Goal: Information Seeking & Learning: Learn about a topic

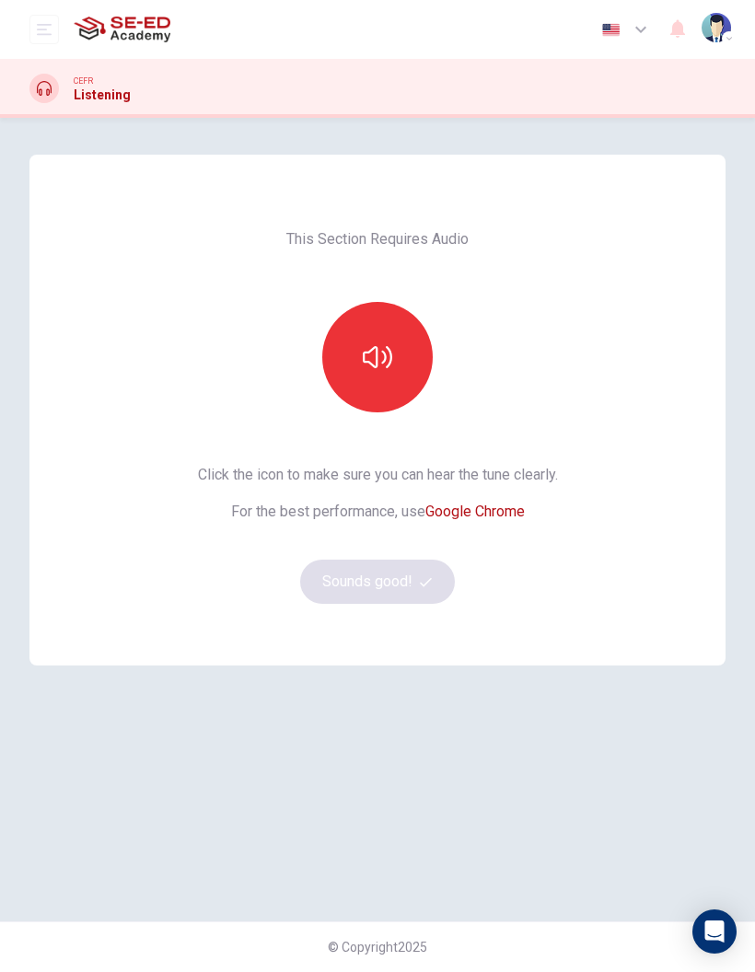
click at [390, 376] on button "button" at bounding box center [377, 357] width 110 height 110
click at [411, 585] on button "Sounds good!" at bounding box center [377, 582] width 155 height 44
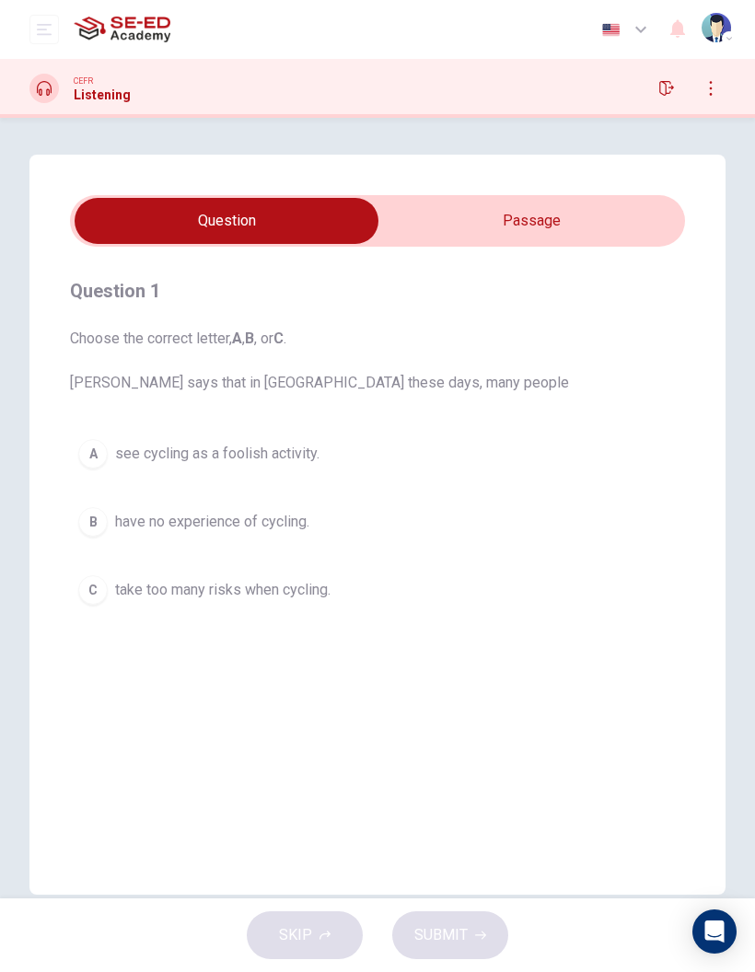
click at [536, 232] on input "checkbox" at bounding box center [226, 221] width 922 height 46
checkbox input "true"
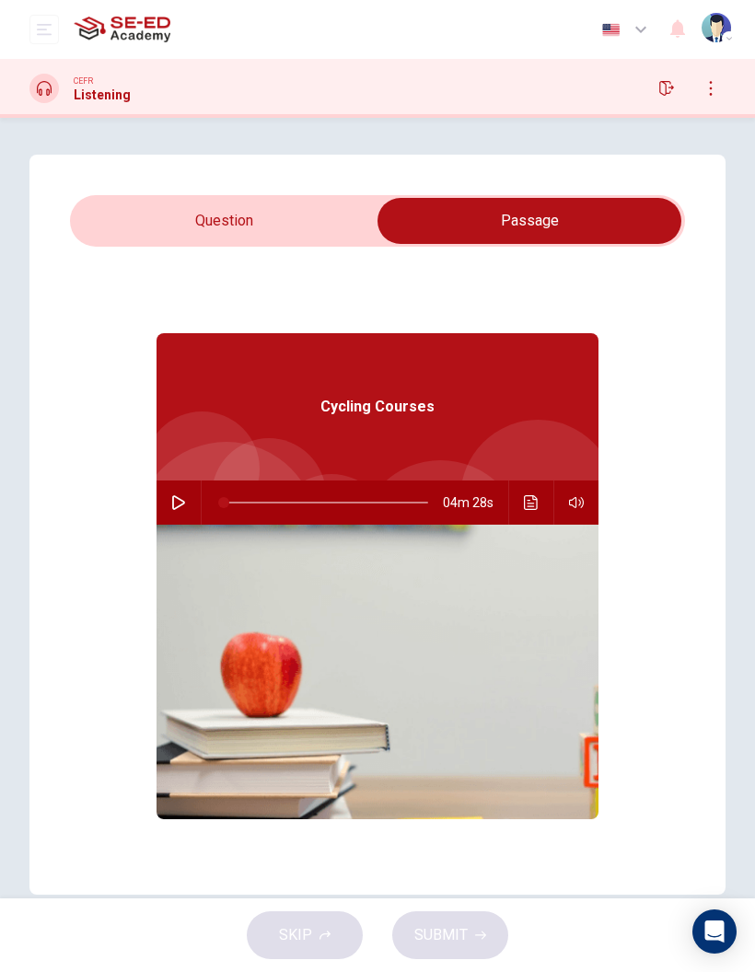
click at [189, 495] on button "button" at bounding box center [178, 502] width 29 height 44
type input "0"
click at [269, 214] on input "checkbox" at bounding box center [529, 221] width 922 height 46
checkbox input "false"
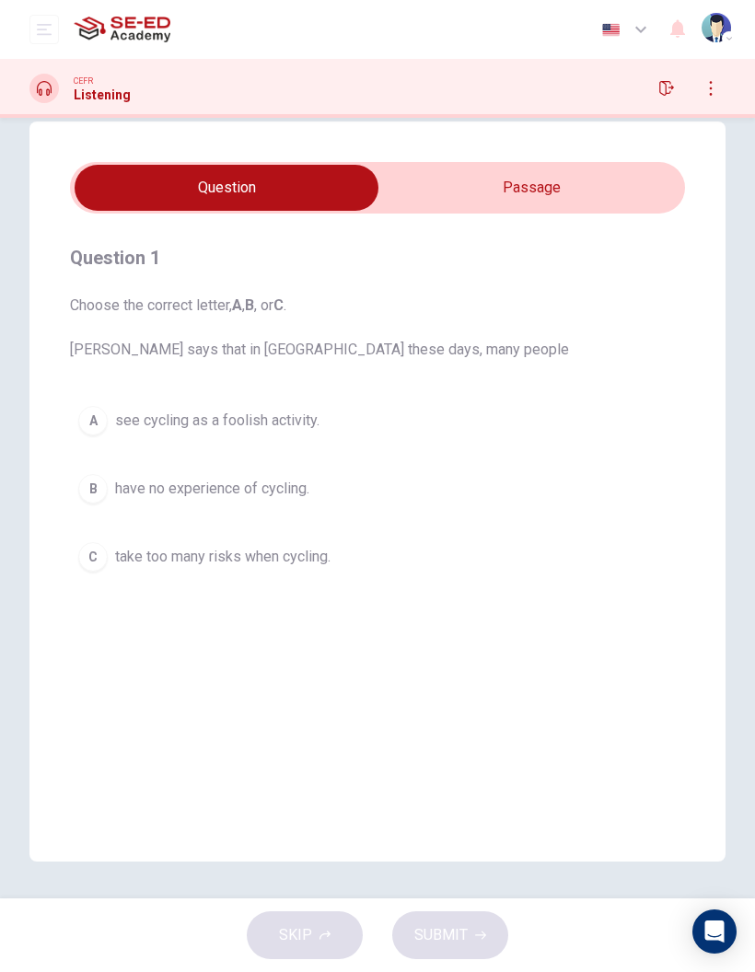
scroll to position [33, 0]
click at [118, 486] on span "have no experience of cycling." at bounding box center [212, 489] width 194 height 22
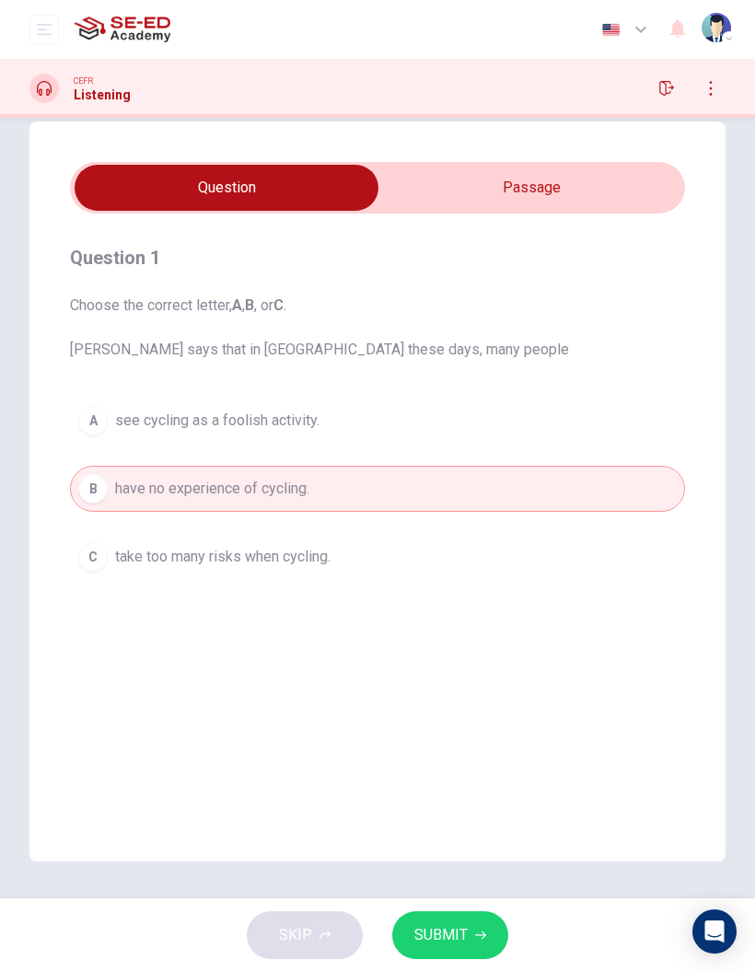
click at [100, 560] on div "C" at bounding box center [92, 556] width 29 height 29
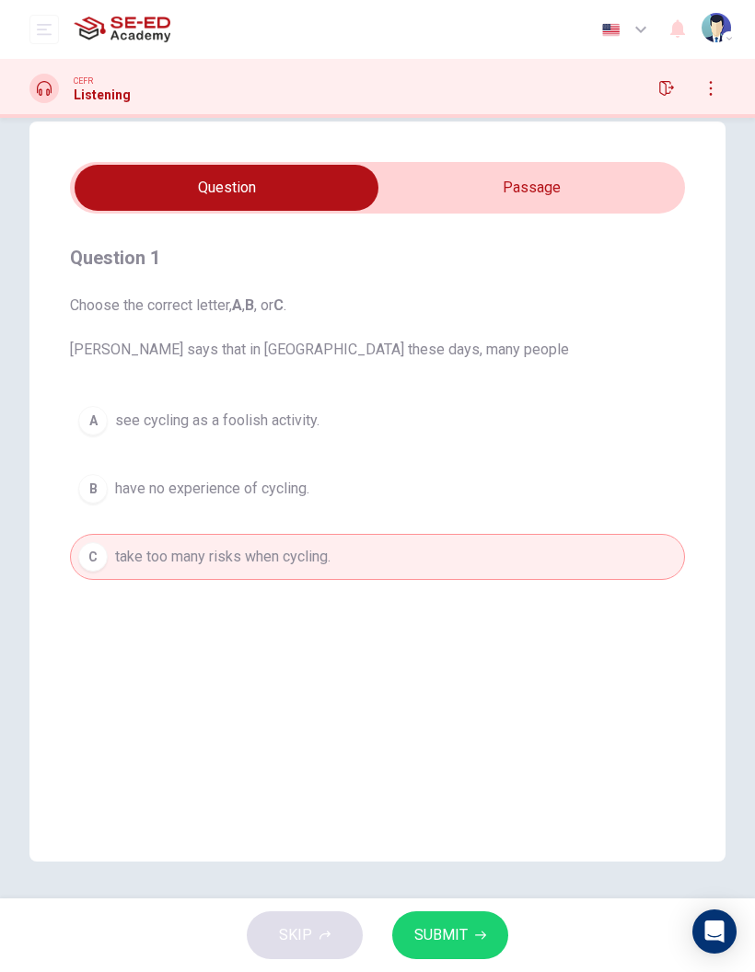
click at [359, 492] on button "B have no experience of cycling." at bounding box center [377, 489] width 615 height 46
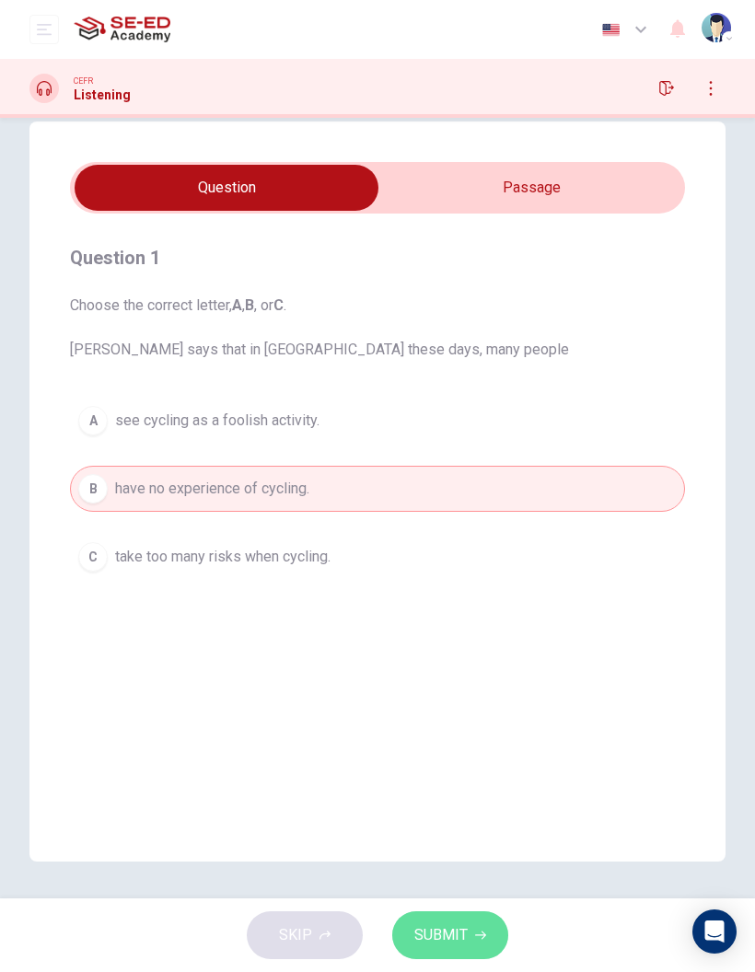
click at [464, 933] on span "SUBMIT" at bounding box center [440, 935] width 53 height 26
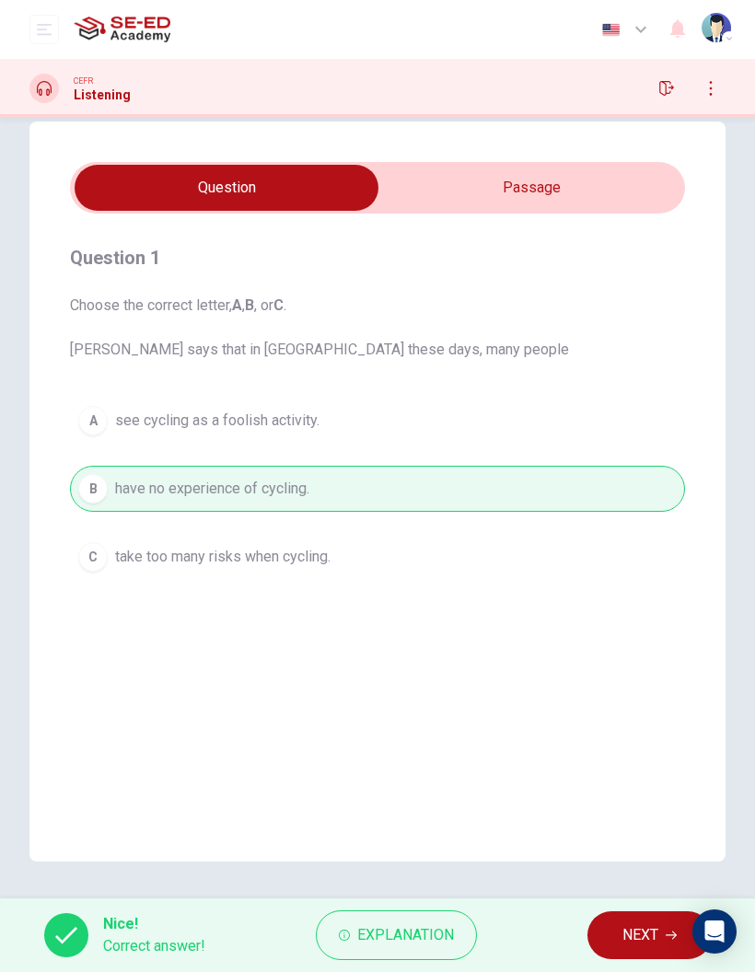
click at [628, 933] on span "NEXT" at bounding box center [640, 935] width 36 height 26
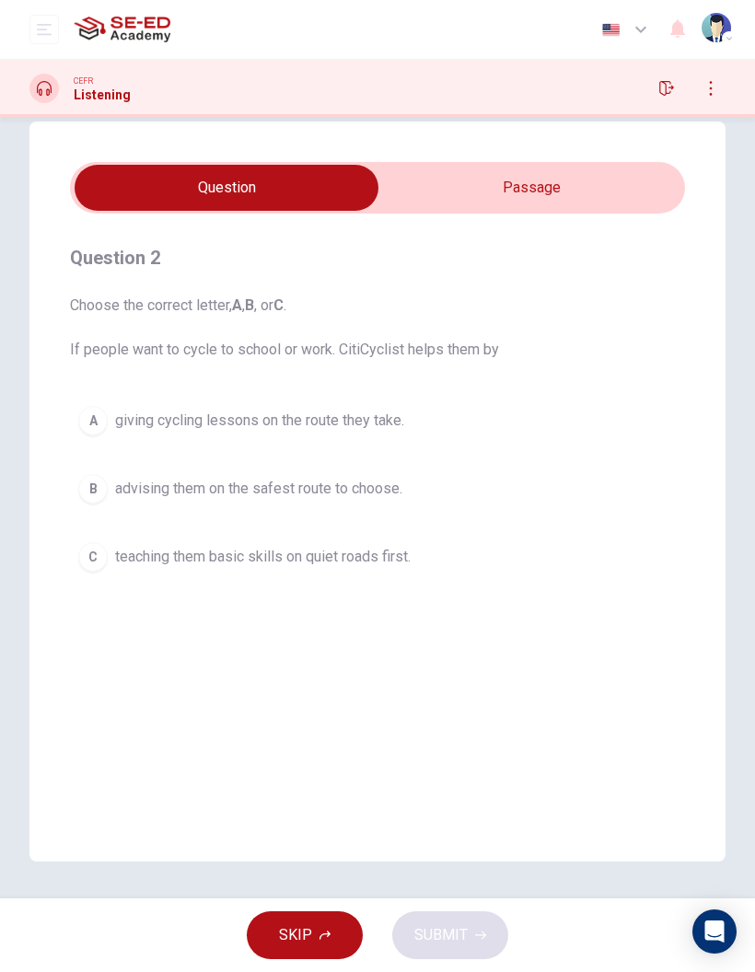
click at [380, 490] on span "advising them on the safest route to choose." at bounding box center [258, 489] width 287 height 22
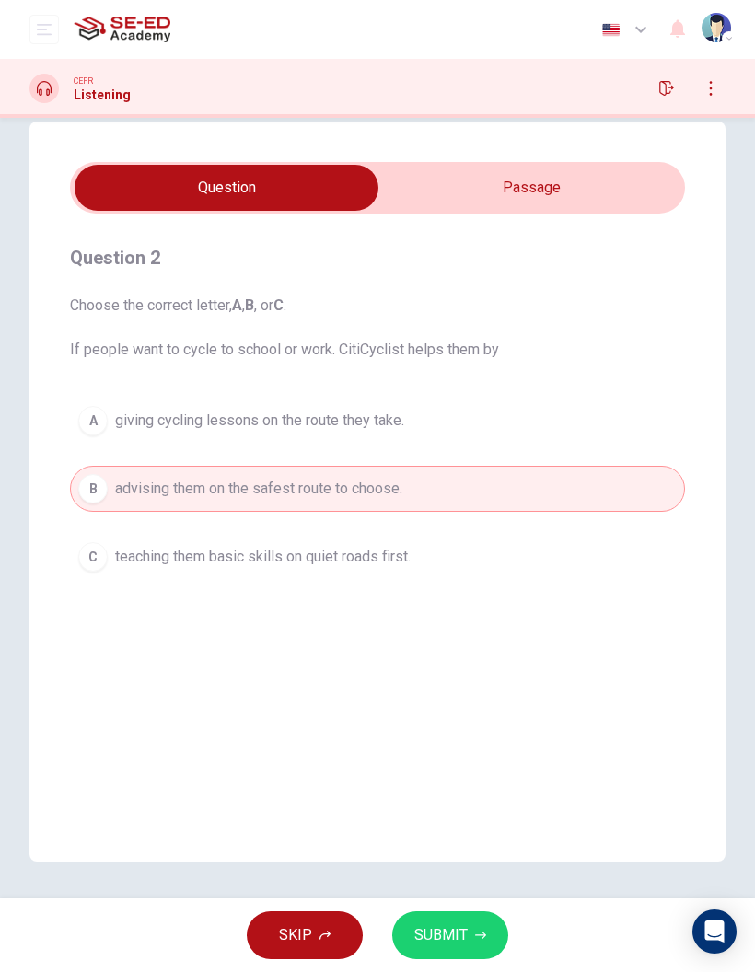
click at [425, 547] on button "C teaching them basic skills on quiet roads first." at bounding box center [377, 557] width 615 height 46
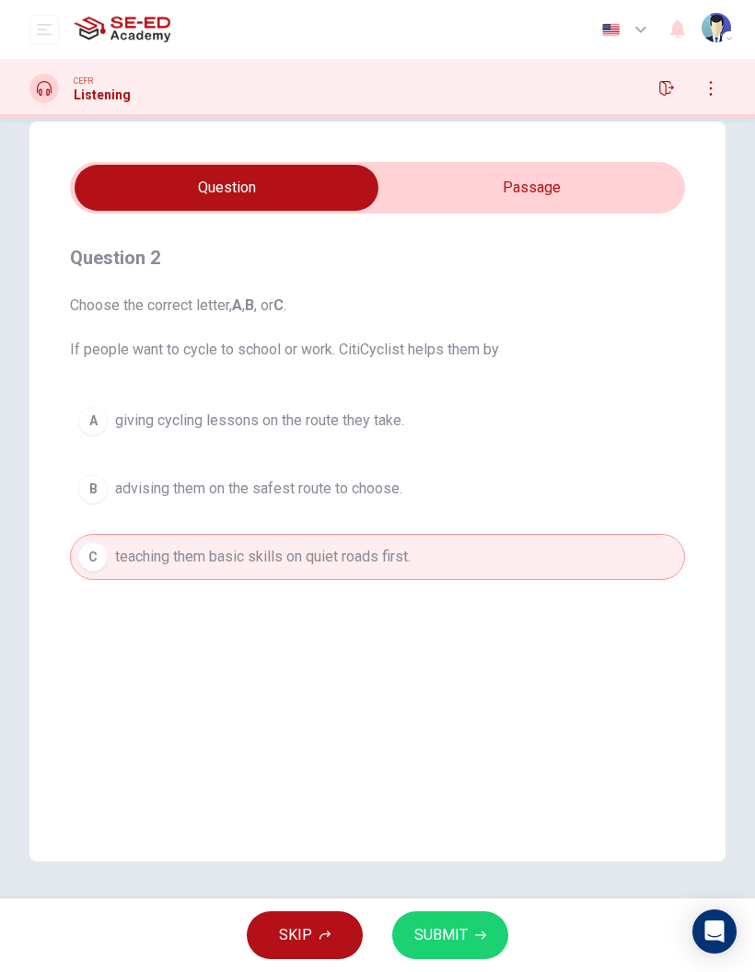
click at [464, 419] on button "A giving cycling lessons on the route they take." at bounding box center [377, 421] width 615 height 46
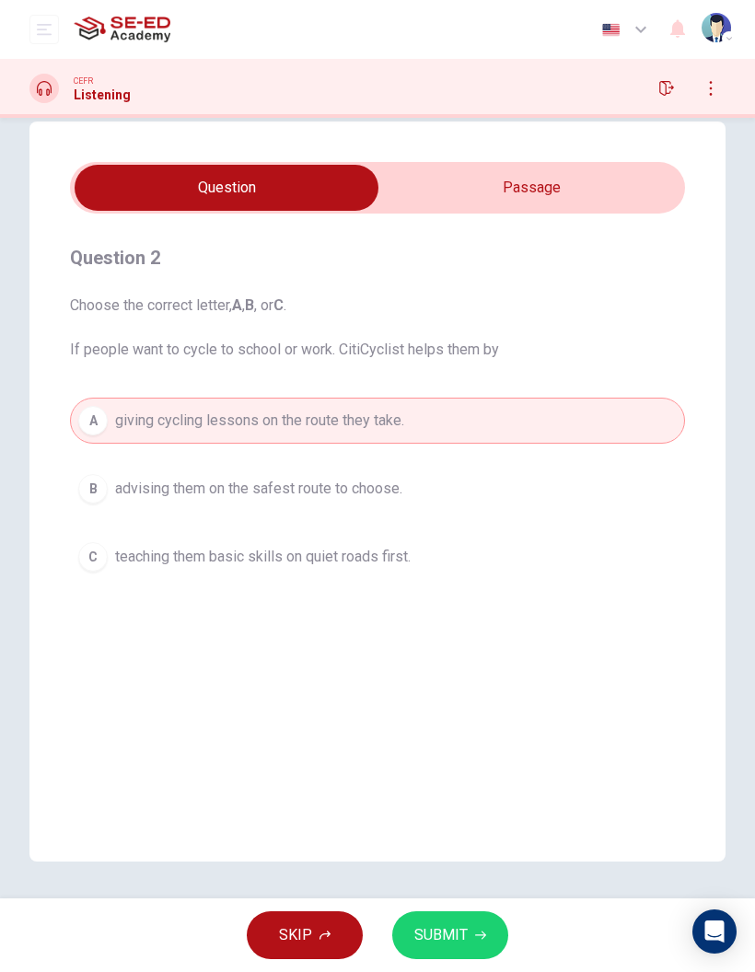
click at [469, 936] on button "SUBMIT" at bounding box center [450, 935] width 116 height 48
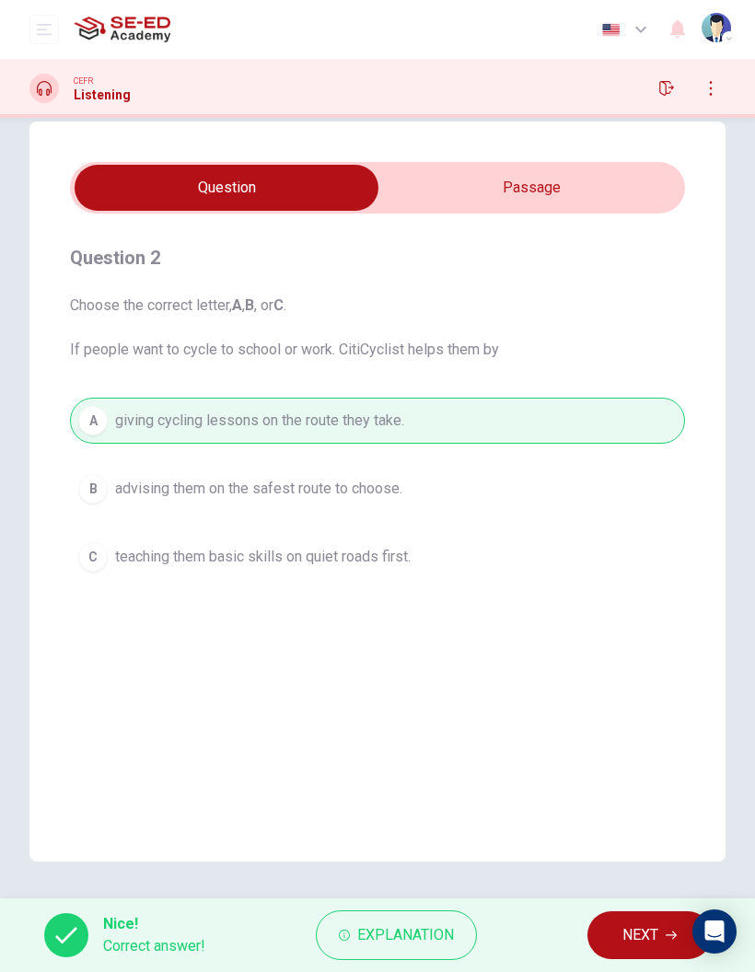
click at [628, 930] on span "NEXT" at bounding box center [640, 935] width 36 height 26
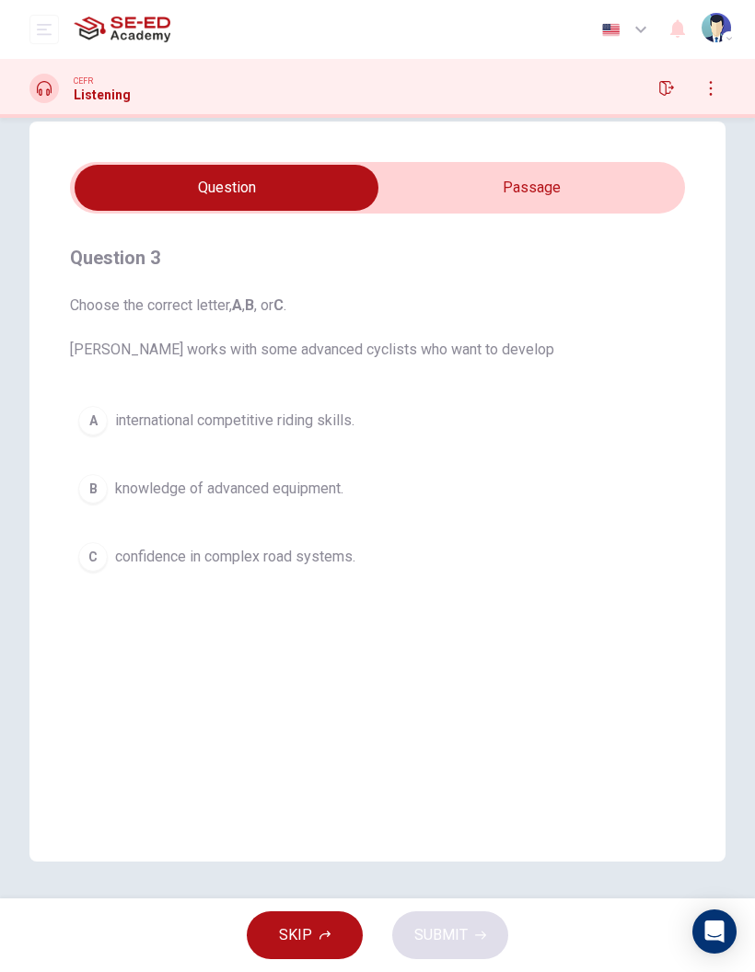
click at [351, 559] on span "confidence in complex road systems." at bounding box center [235, 557] width 240 height 22
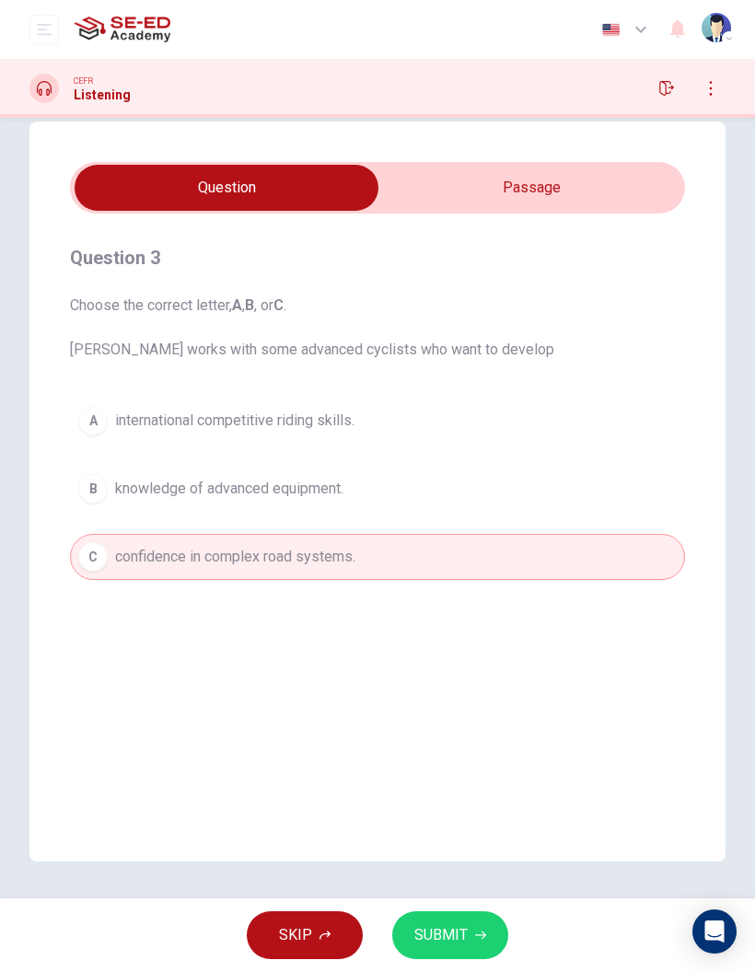
click at [472, 929] on button "SUBMIT" at bounding box center [450, 935] width 116 height 48
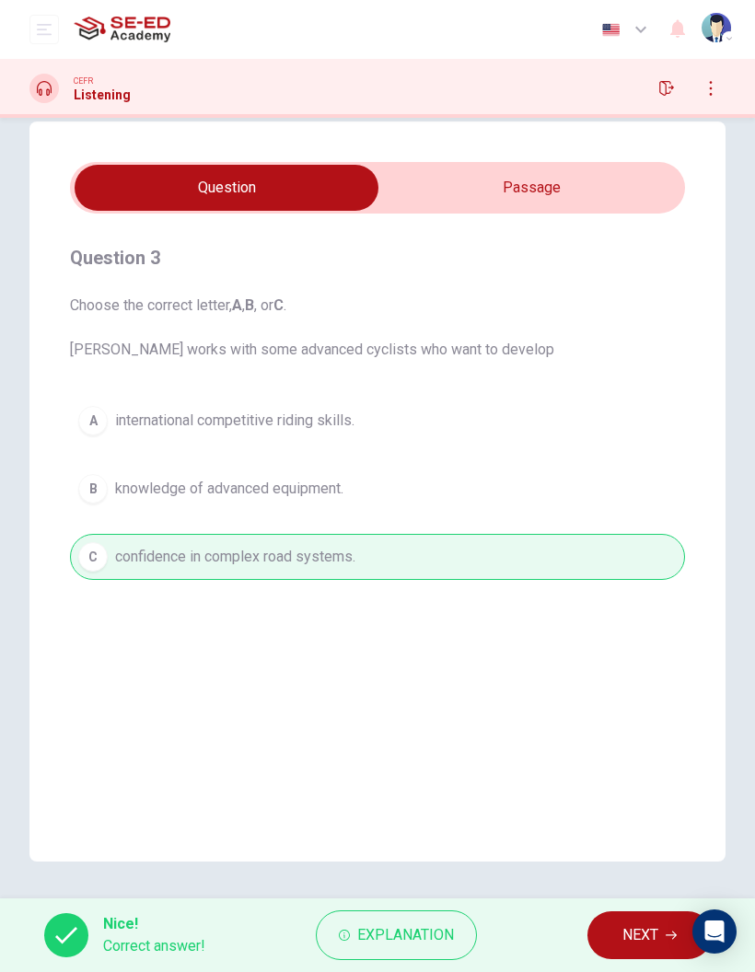
click at [636, 935] on span "NEXT" at bounding box center [640, 935] width 36 height 26
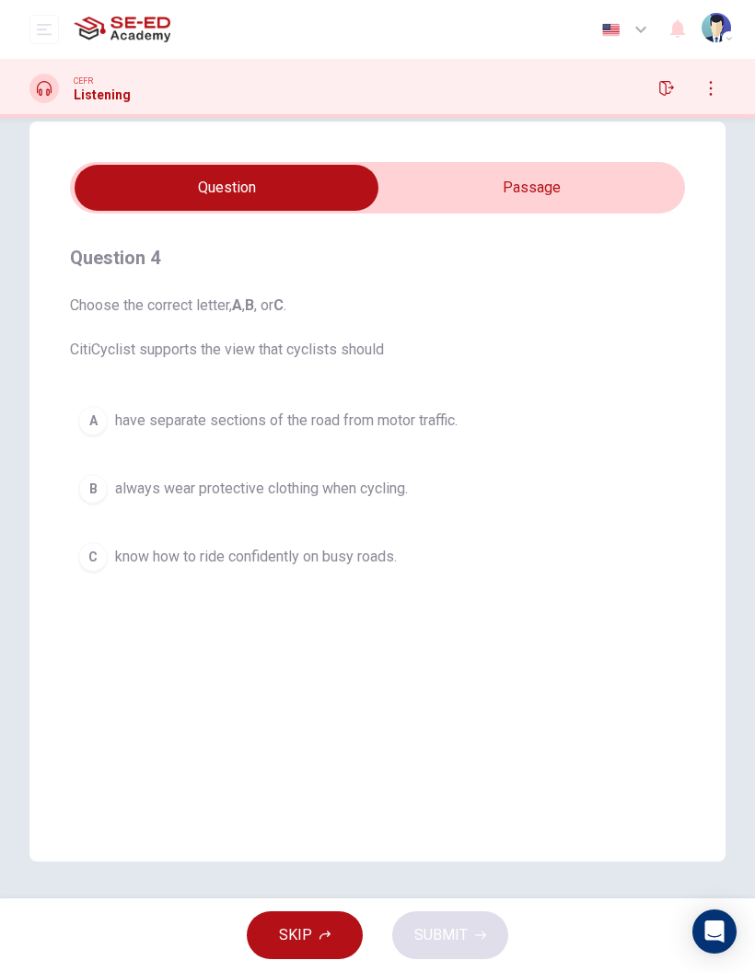
click at [473, 415] on button "A have separate sections of the road from motor traffic." at bounding box center [377, 421] width 615 height 46
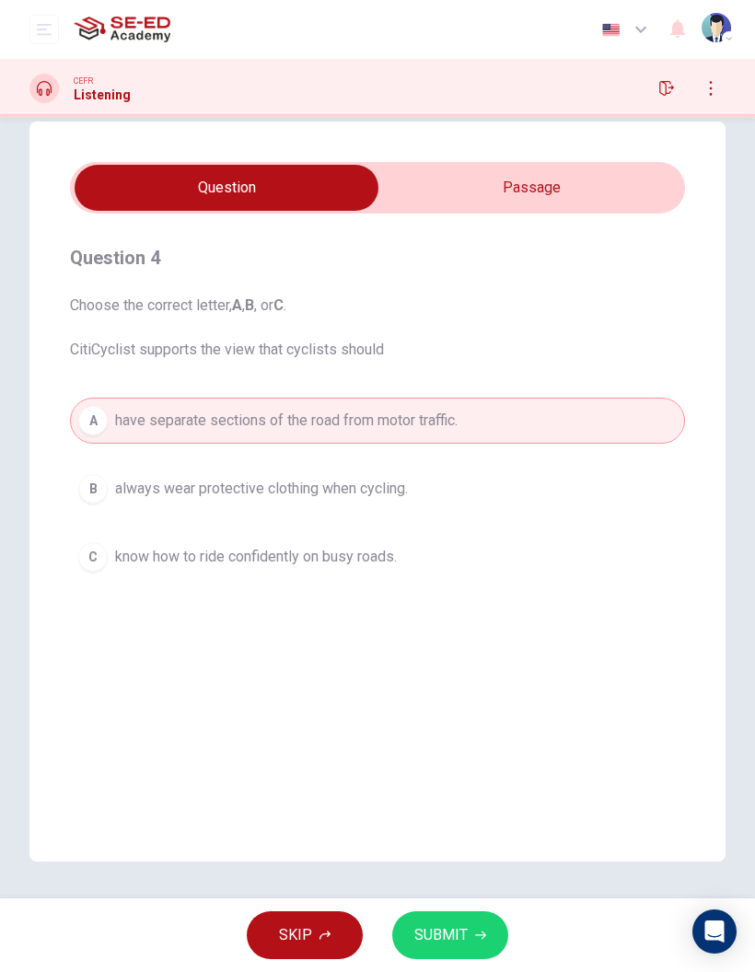
click at [399, 482] on span "always wear protective clothing when cycling." at bounding box center [261, 489] width 293 height 22
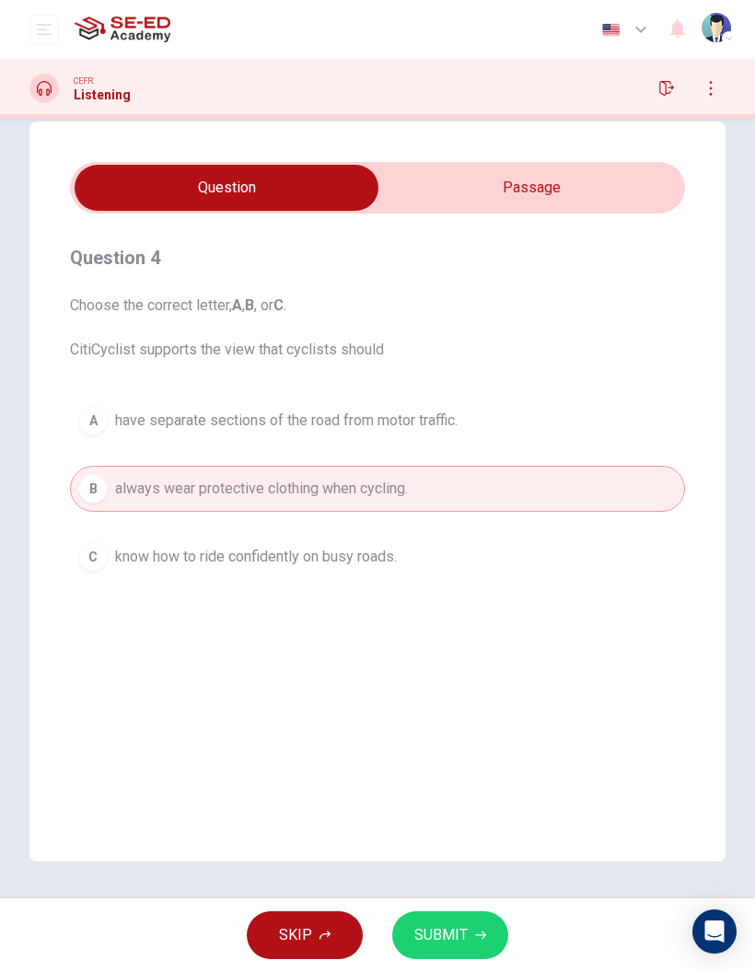
click at [479, 436] on button "A have separate sections of the road from motor traffic." at bounding box center [377, 421] width 615 height 46
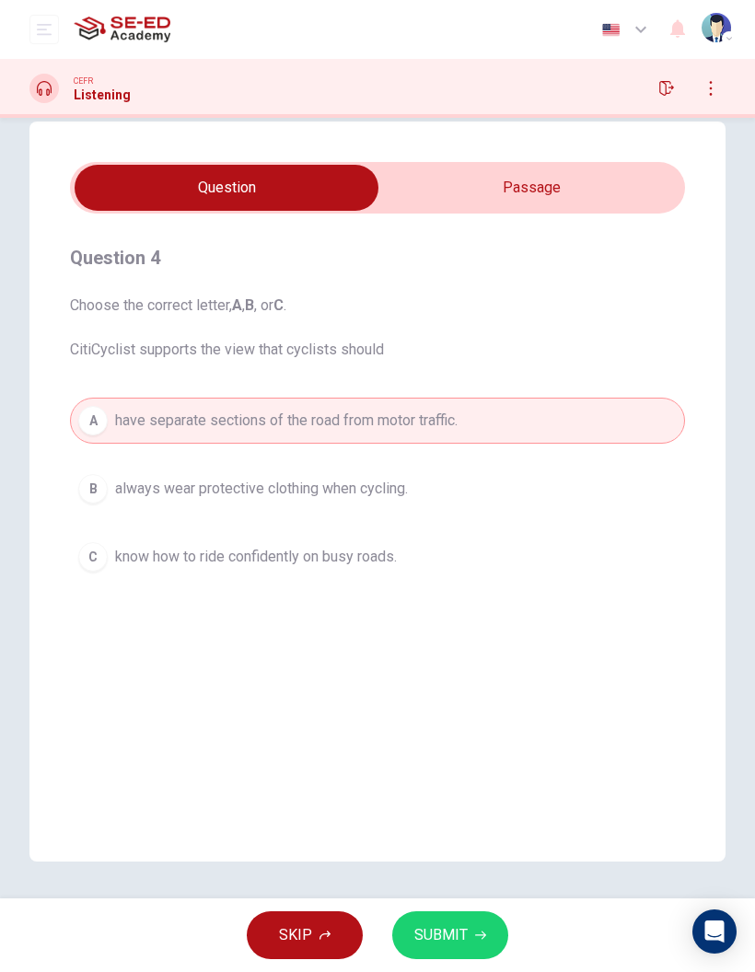
click at [451, 943] on span "SUBMIT" at bounding box center [440, 935] width 53 height 26
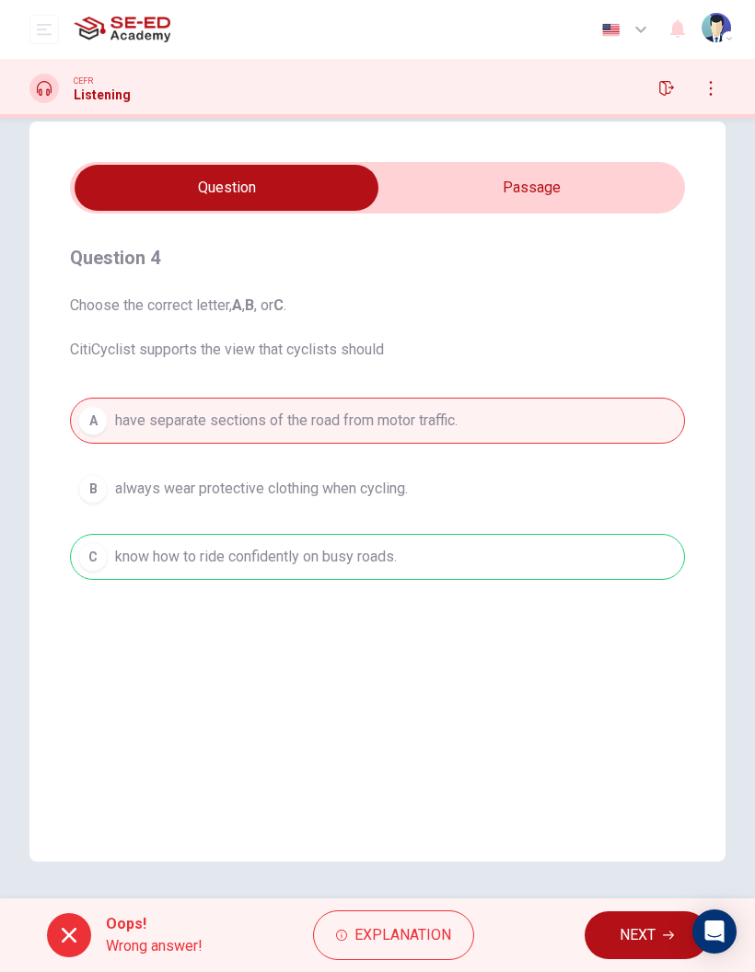
click at [624, 936] on span "NEXT" at bounding box center [637, 935] width 36 height 26
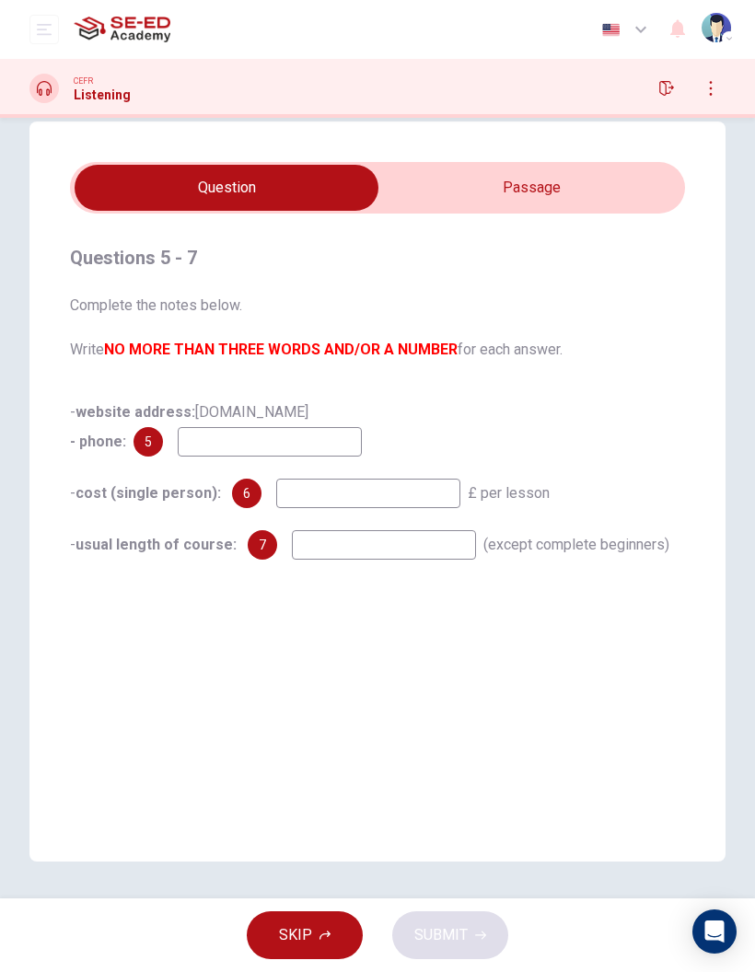
click at [316, 429] on input at bounding box center [270, 441] width 184 height 29
type input "0207562428"
click at [399, 491] on input at bounding box center [368, 493] width 184 height 29
type input "6"
click at [405, 545] on input at bounding box center [384, 544] width 184 height 29
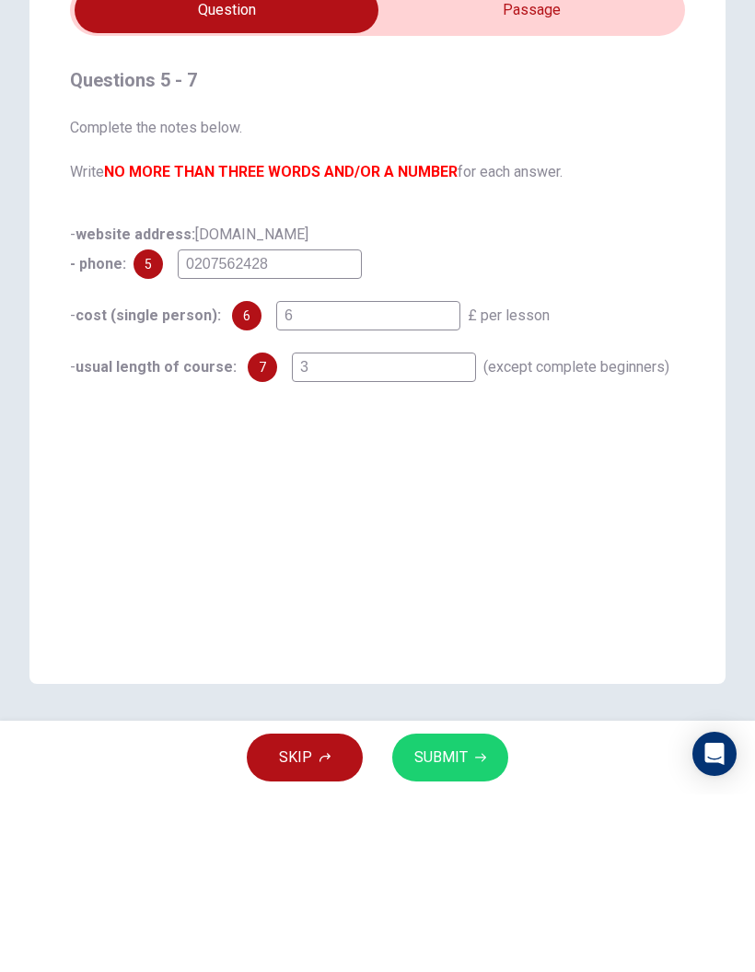
type input "3"
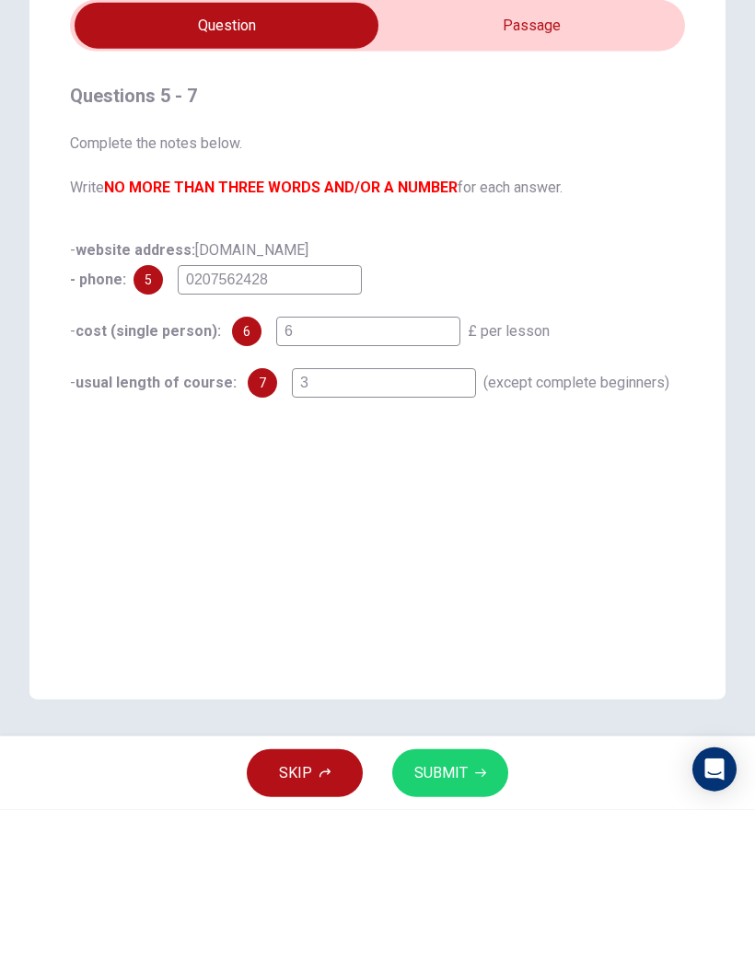
click at [458, 922] on span "SUBMIT" at bounding box center [440, 935] width 53 height 26
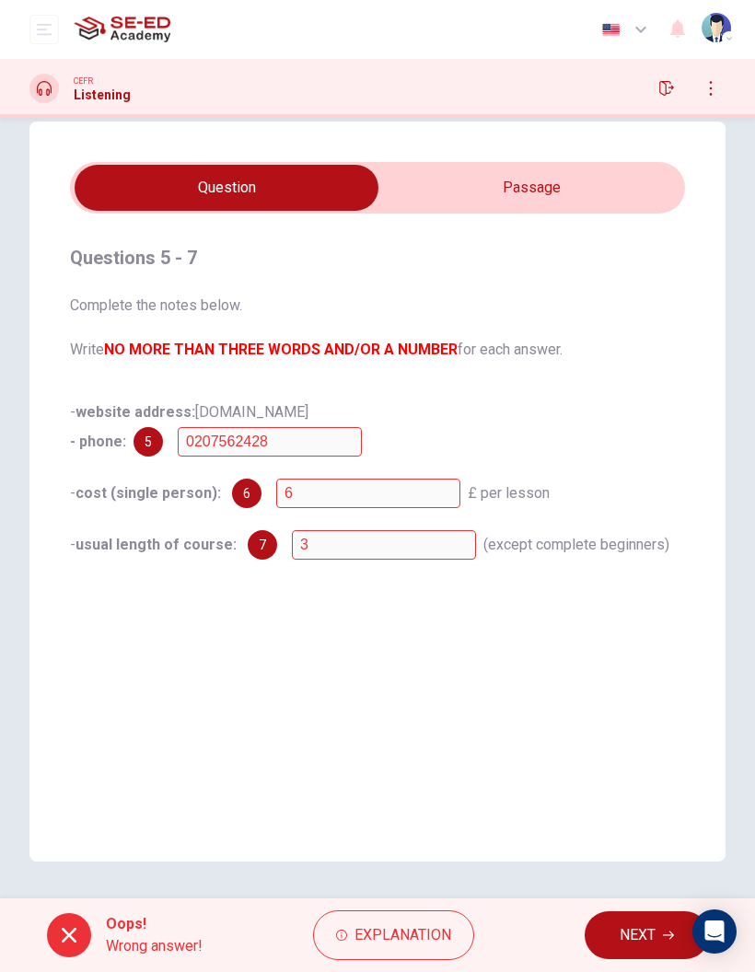
click at [391, 931] on span "Explanation" at bounding box center [402, 935] width 97 height 26
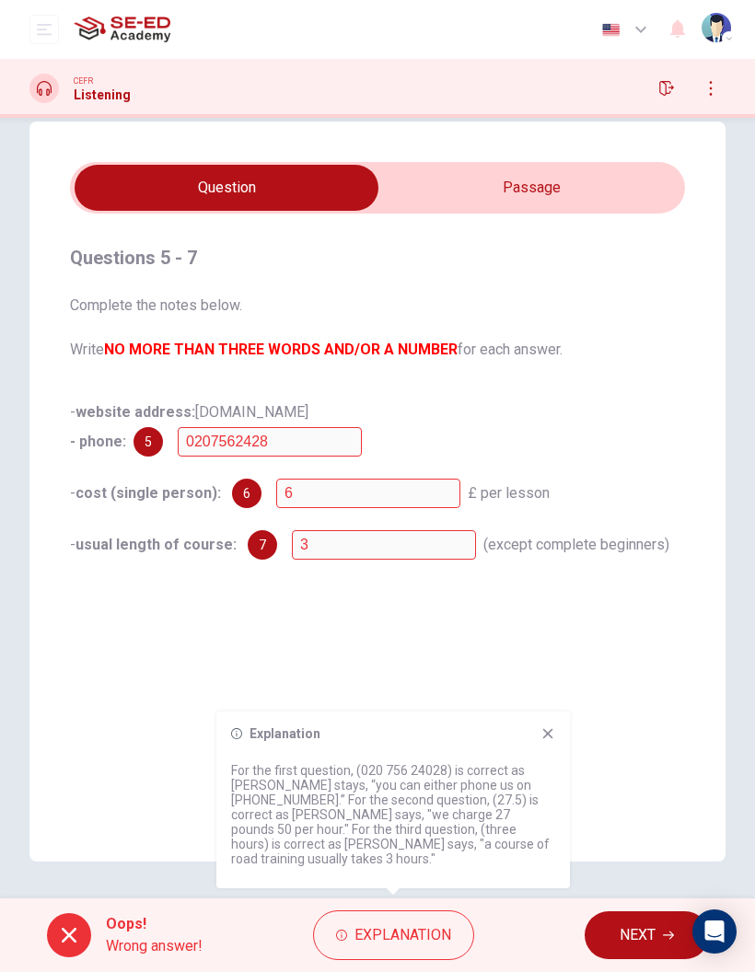
click at [552, 741] on icon at bounding box center [547, 733] width 15 height 15
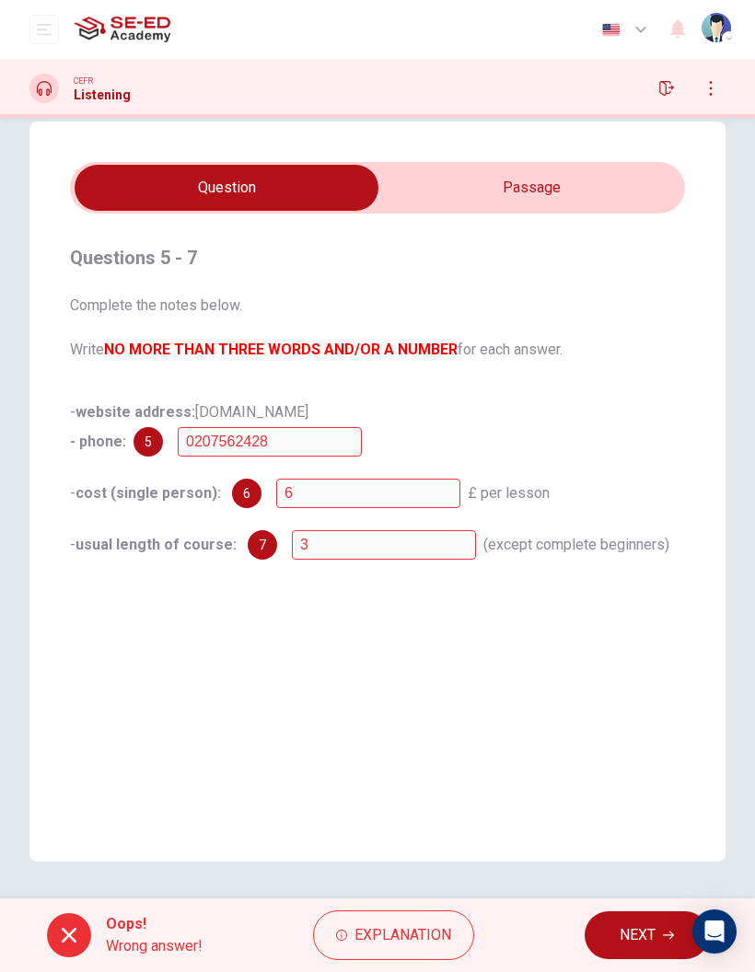
click at [633, 936] on span "NEXT" at bounding box center [637, 935] width 36 height 26
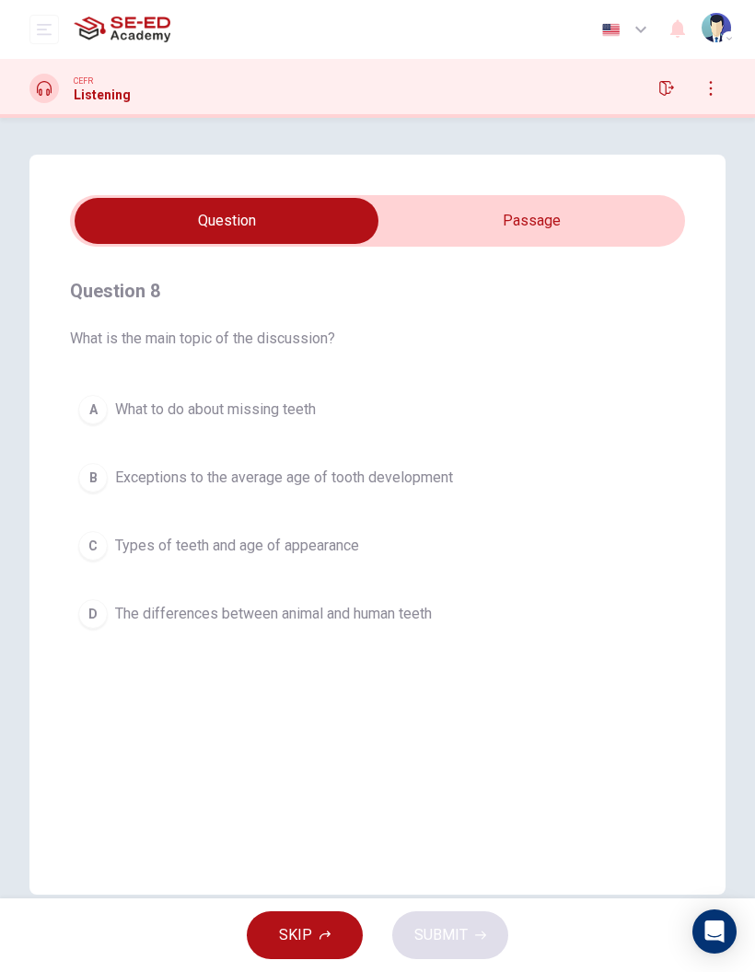
click at [550, 207] on input "checkbox" at bounding box center [226, 221] width 922 height 46
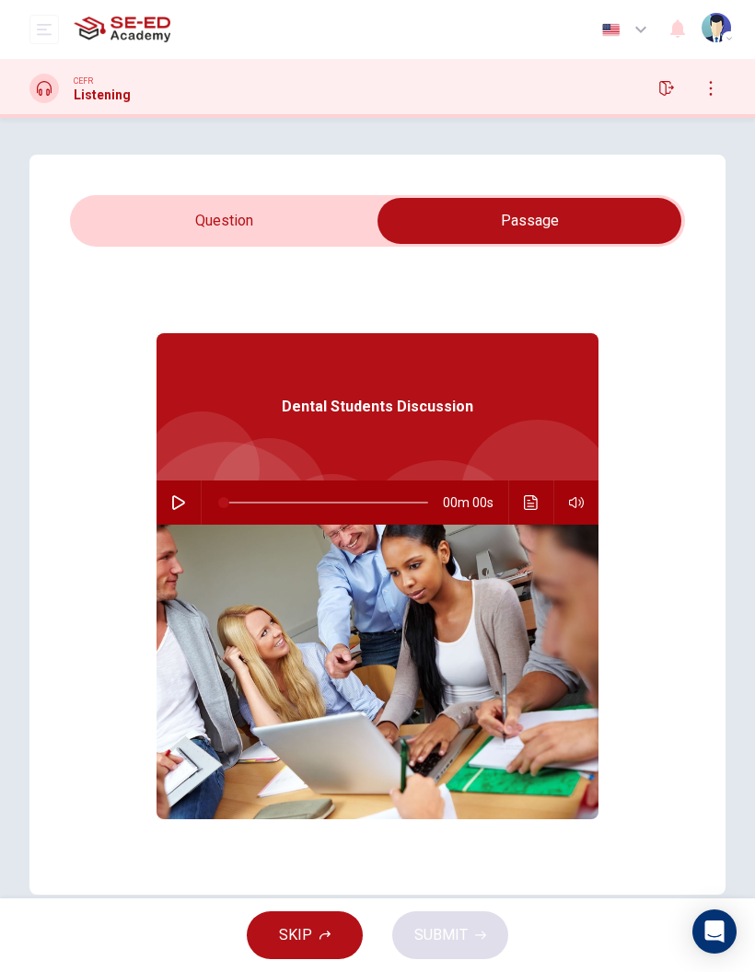
click at [181, 498] on icon "button" at bounding box center [178, 502] width 15 height 15
click at [289, 221] on input "checkbox" at bounding box center [529, 221] width 922 height 46
checkbox input "false"
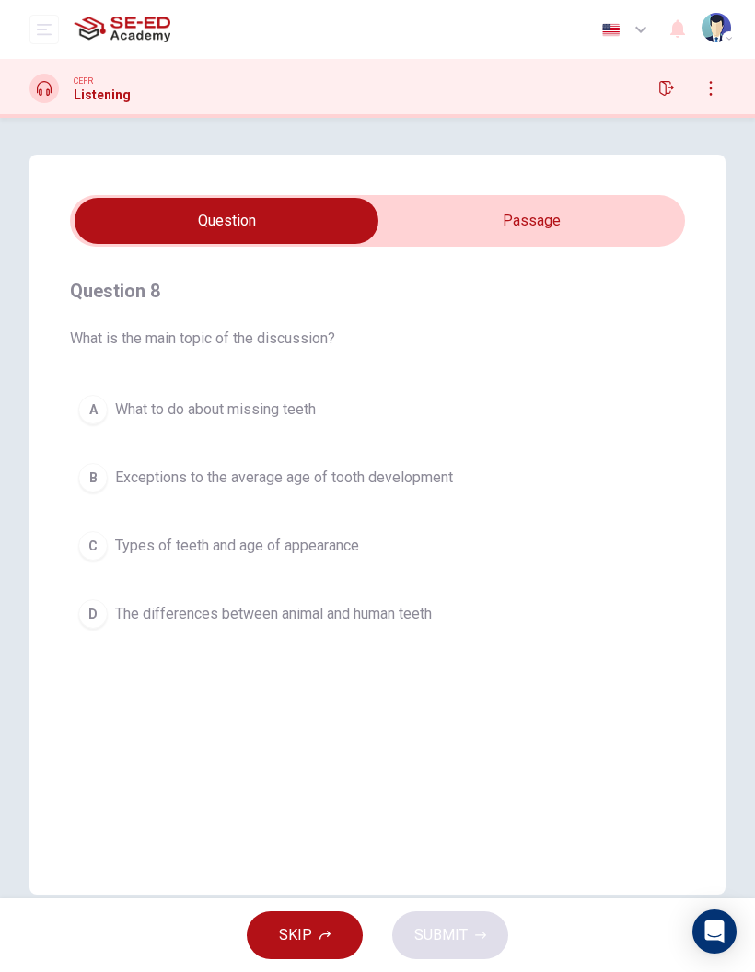
click at [701, 736] on div "Question 8 What is the main topic of the discussion? A What to do about missing…" at bounding box center [377, 525] width 696 height 740
